Goal: Check status: Check status

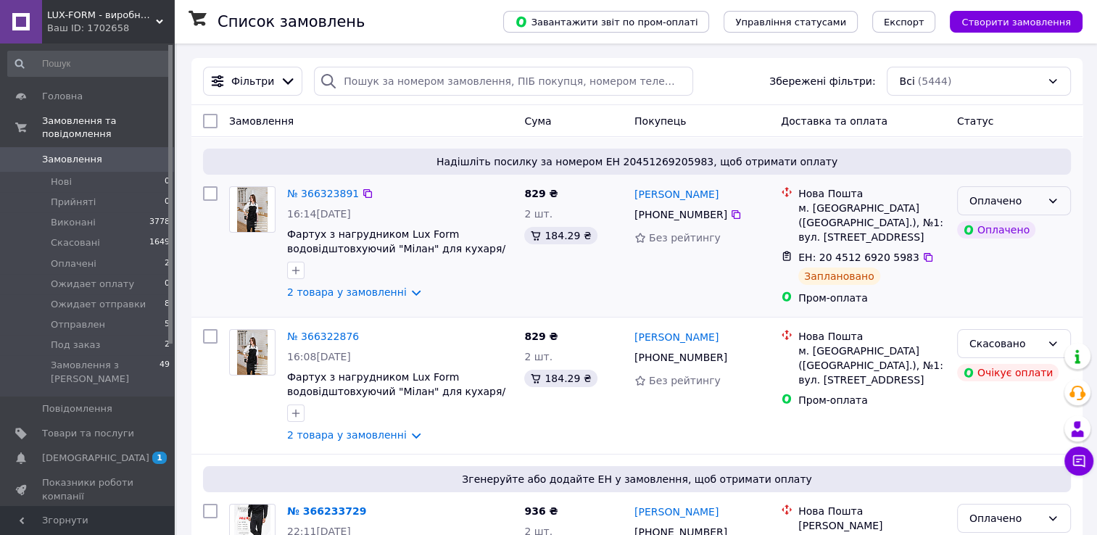
click at [1054, 202] on icon at bounding box center [1053, 201] width 8 height 4
click at [1073, 151] on div "Надішліть посилку за номером ЕН 20451269205983, щоб отримати оплату № 366323891…" at bounding box center [636, 227] width 891 height 180
